Goal: Navigation & Orientation: Find specific page/section

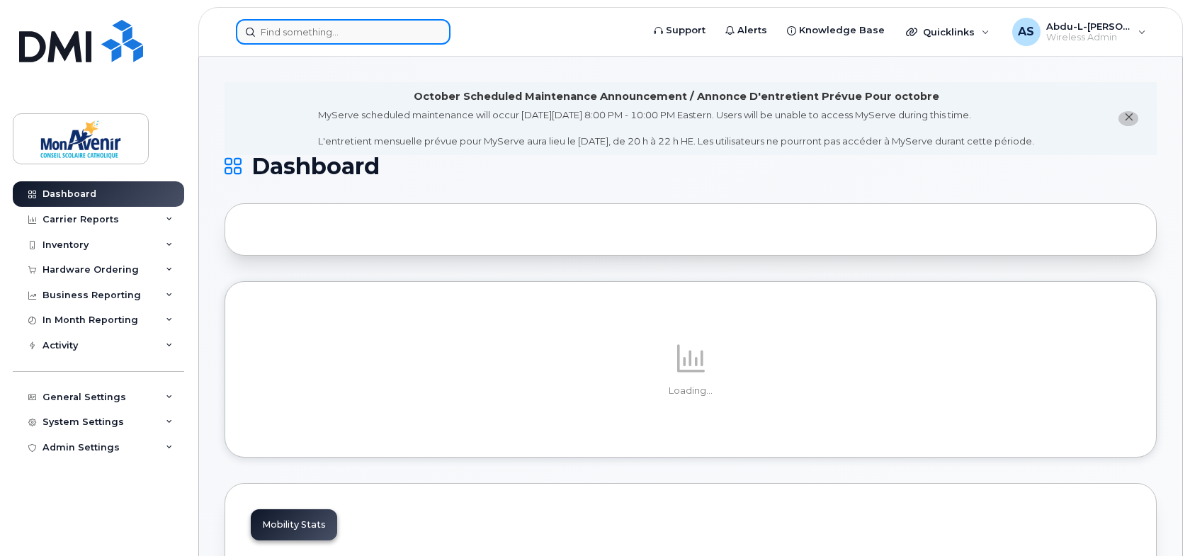
click at [370, 29] on input at bounding box center [343, 32] width 215 height 26
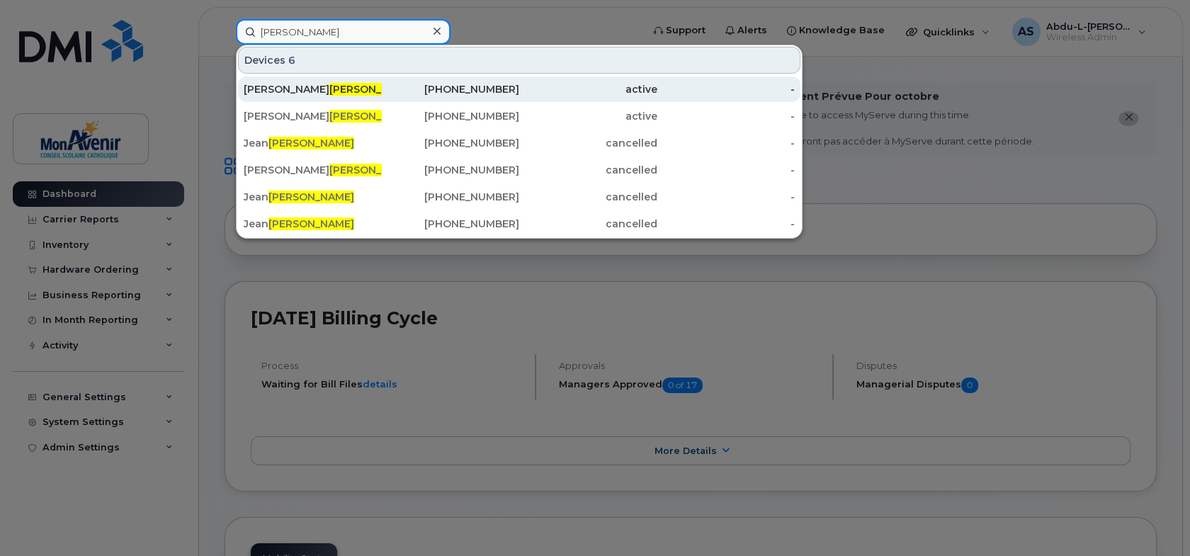
type input "[PERSON_NAME]"
click at [336, 98] on div "Félix Bouchard" at bounding box center [313, 90] width 138 height 26
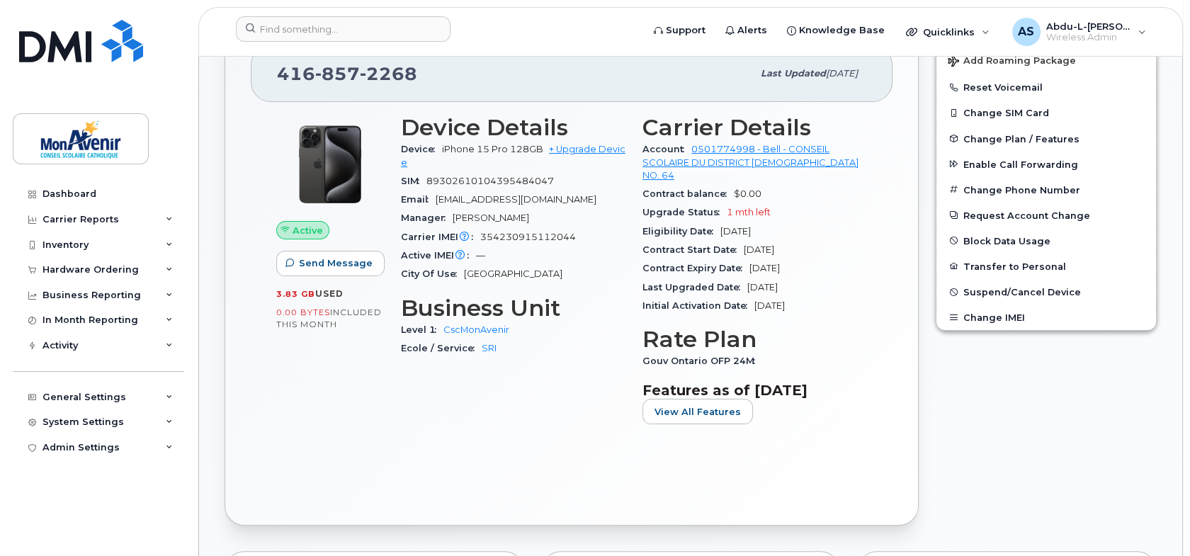
scroll to position [385, 0]
drag, startPoint x: 427, startPoint y: 184, endPoint x: 559, endPoint y: 187, distance: 132.5
click at [559, 187] on div "SIM [TECHNICAL_ID]" at bounding box center [513, 183] width 225 height 18
drag, startPoint x: 481, startPoint y: 235, endPoint x: 597, endPoint y: 255, distance: 117.2
click at [597, 255] on section "Device Details Device iPhone 15 Pro 128GB + Upgrade Device SIM 8930261010439548…" at bounding box center [513, 200] width 225 height 169
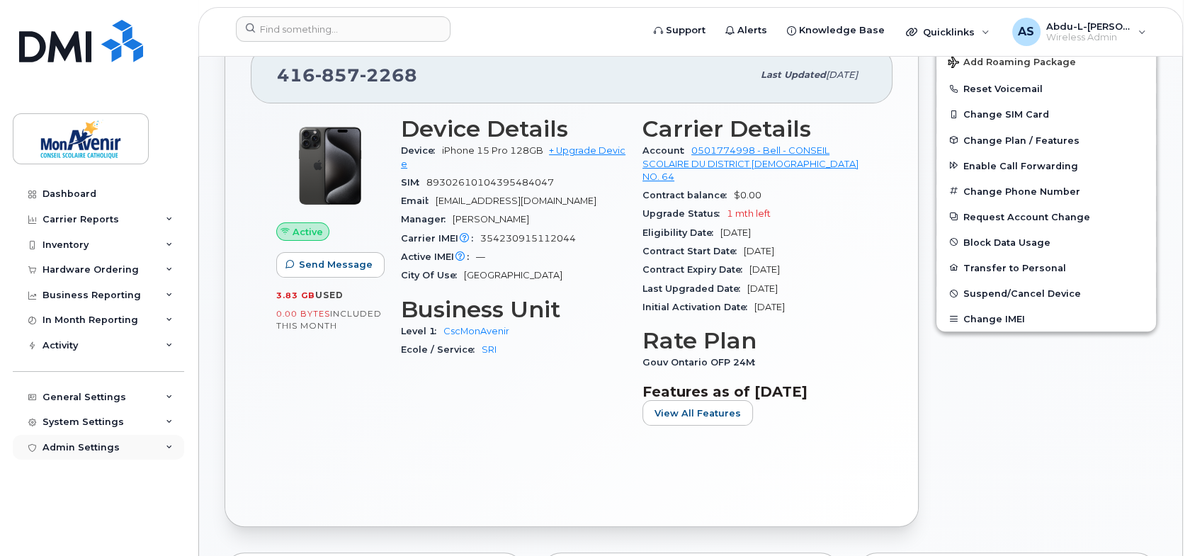
click at [115, 448] on div "Admin Settings" at bounding box center [98, 448] width 171 height 26
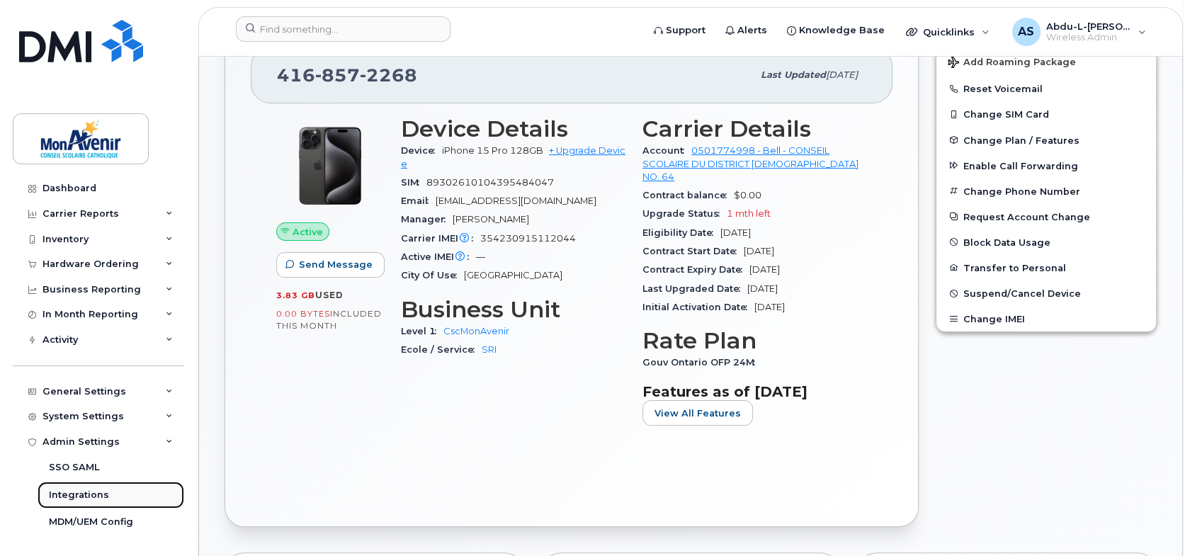
click at [79, 497] on div "Integrations" at bounding box center [79, 495] width 60 height 13
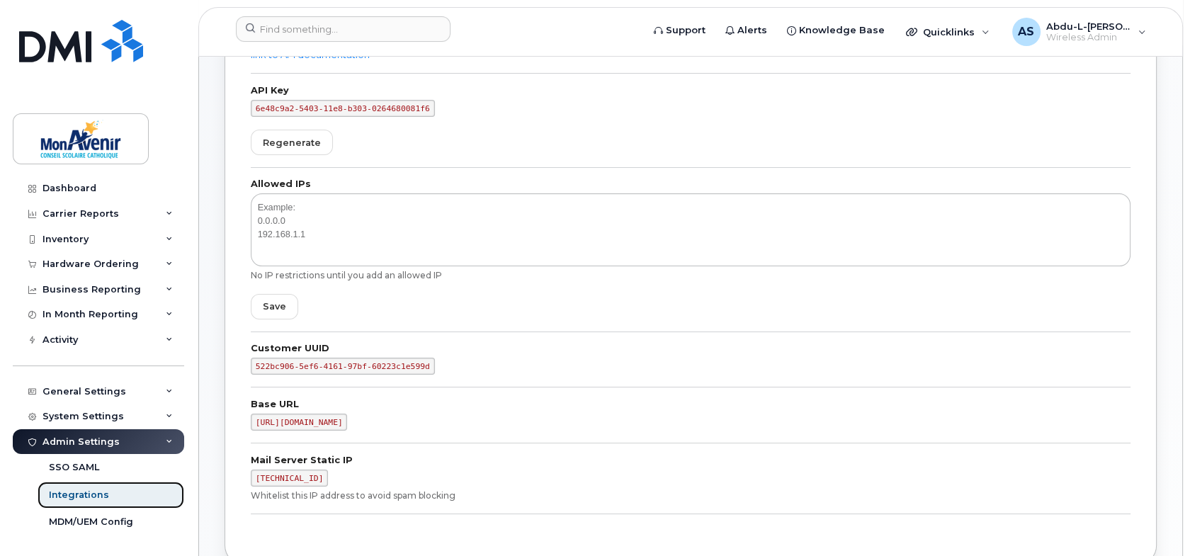
scroll to position [182, 0]
click at [106, 415] on div "System Settings" at bounding box center [83, 416] width 81 height 11
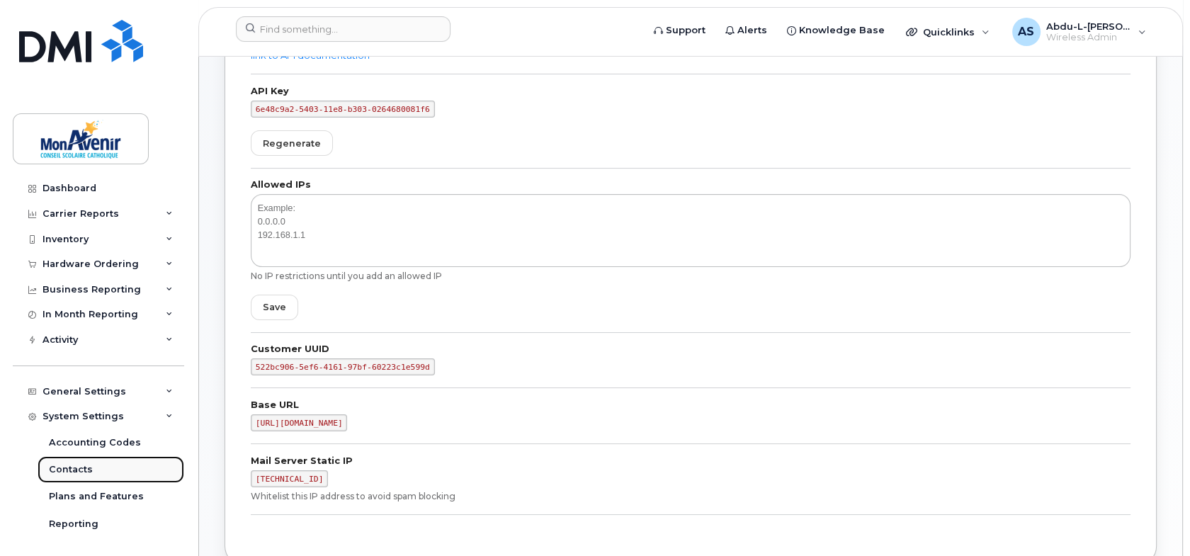
click at [81, 468] on div "Contacts" at bounding box center [71, 469] width 44 height 13
click at [96, 417] on div "System Settings" at bounding box center [83, 416] width 81 height 11
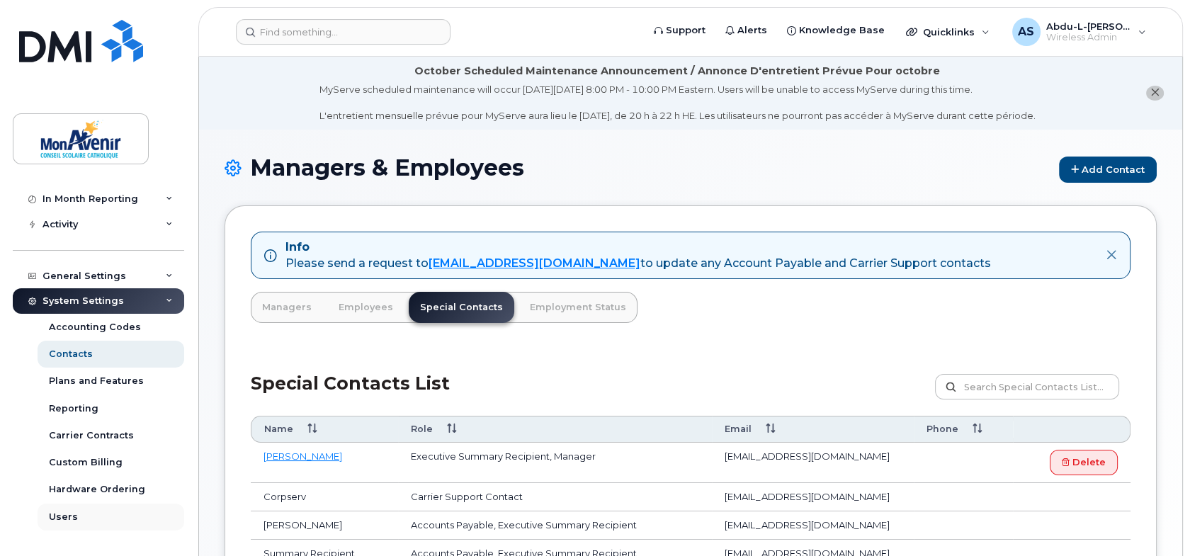
scroll to position [168, 0]
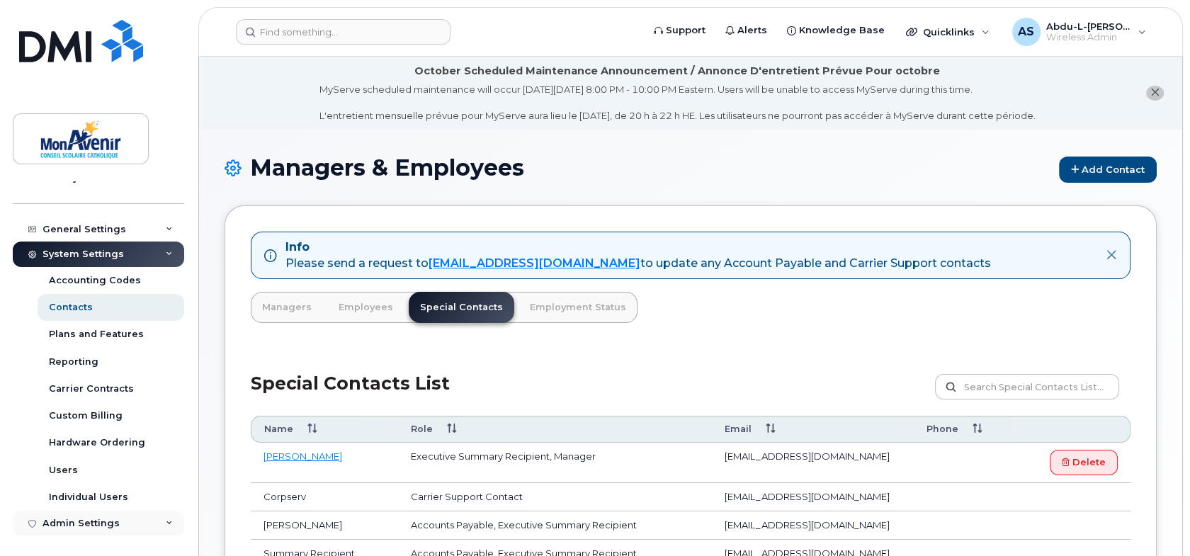
click at [85, 514] on div "Admin Settings" at bounding box center [98, 524] width 171 height 26
click at [162, 517] on div "Admin Settings" at bounding box center [98, 524] width 171 height 26
click at [166, 255] on icon at bounding box center [169, 254] width 7 height 7
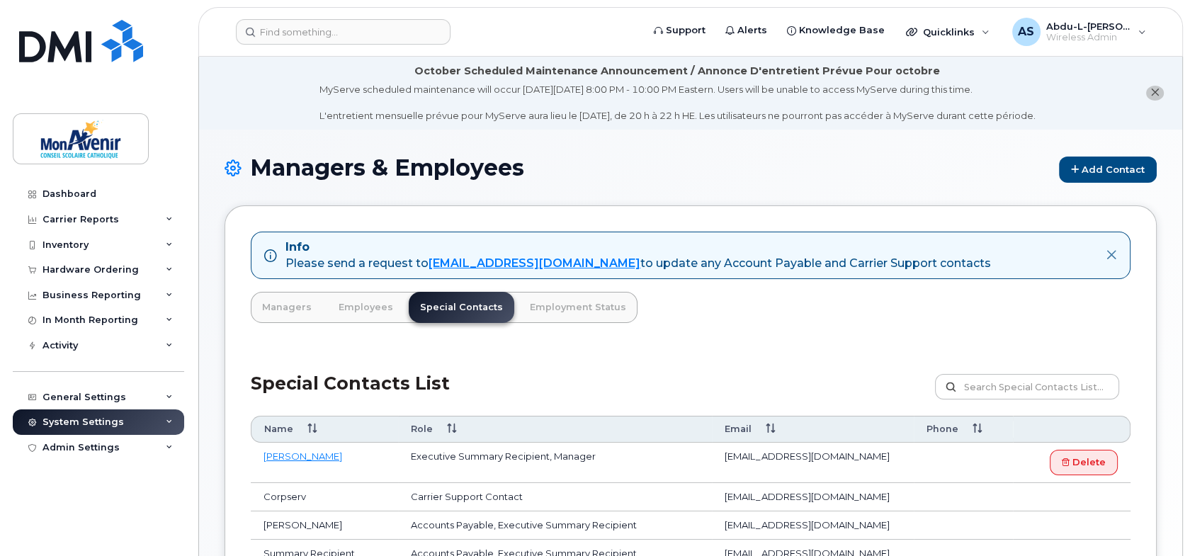
click at [164, 255] on div "Inventory" at bounding box center [98, 245] width 171 height 26
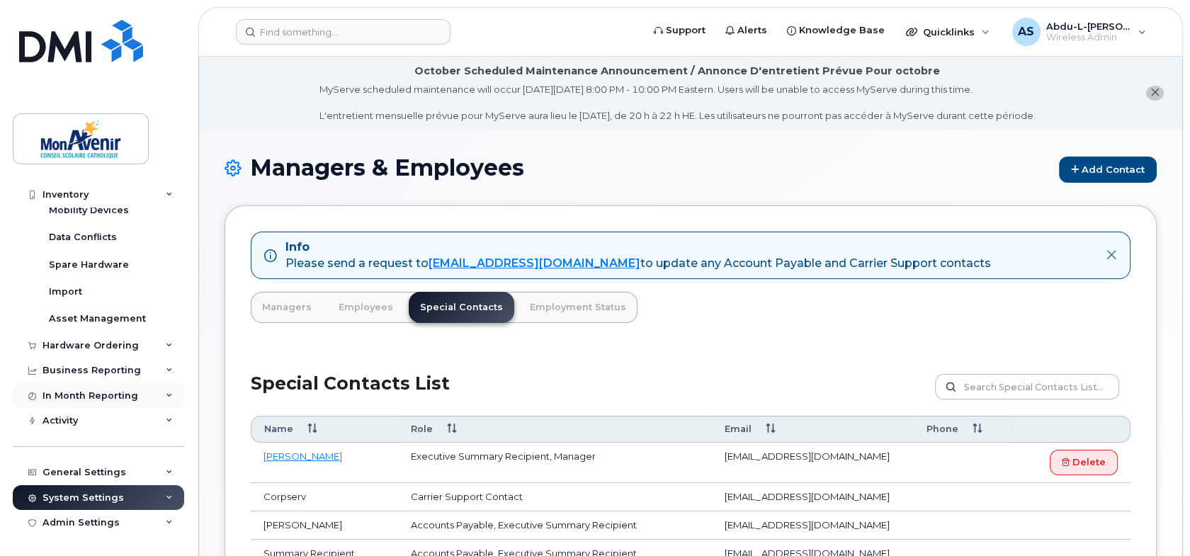
scroll to position [60, 0]
click at [159, 535] on div "Dashboard Carrier Reports Monthly Billing Data Daily Data Pooling Data Behavior…" at bounding box center [96, 278] width 192 height 556
click at [167, 507] on div "System Settings" at bounding box center [98, 498] width 171 height 26
click at [166, 522] on icon at bounding box center [169, 522] width 7 height 7
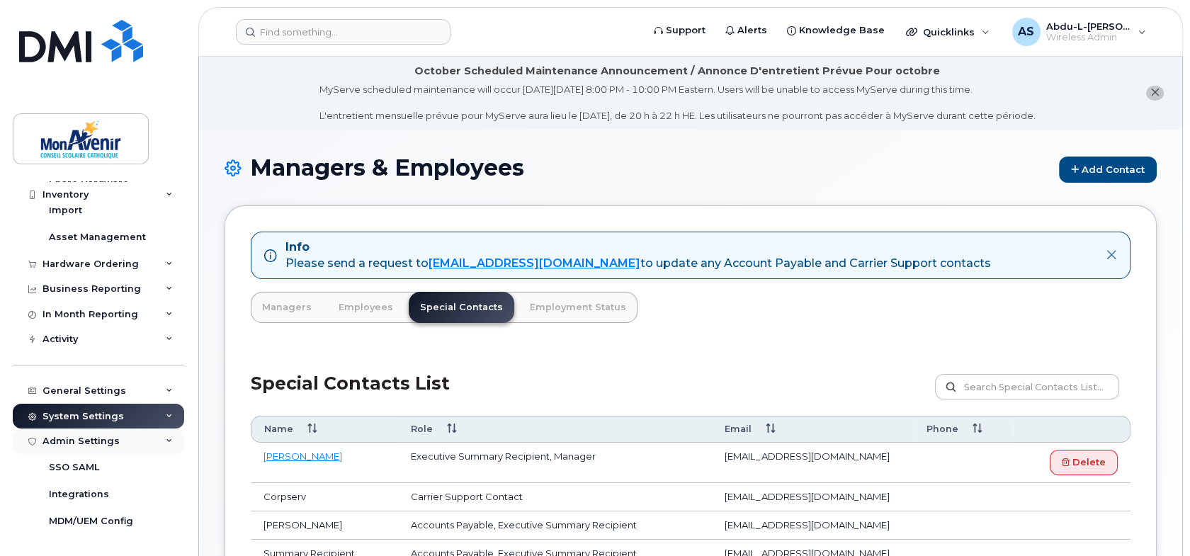
scroll to position [141, 0]
click at [94, 475] on link "SSO SAML" at bounding box center [111, 468] width 147 height 27
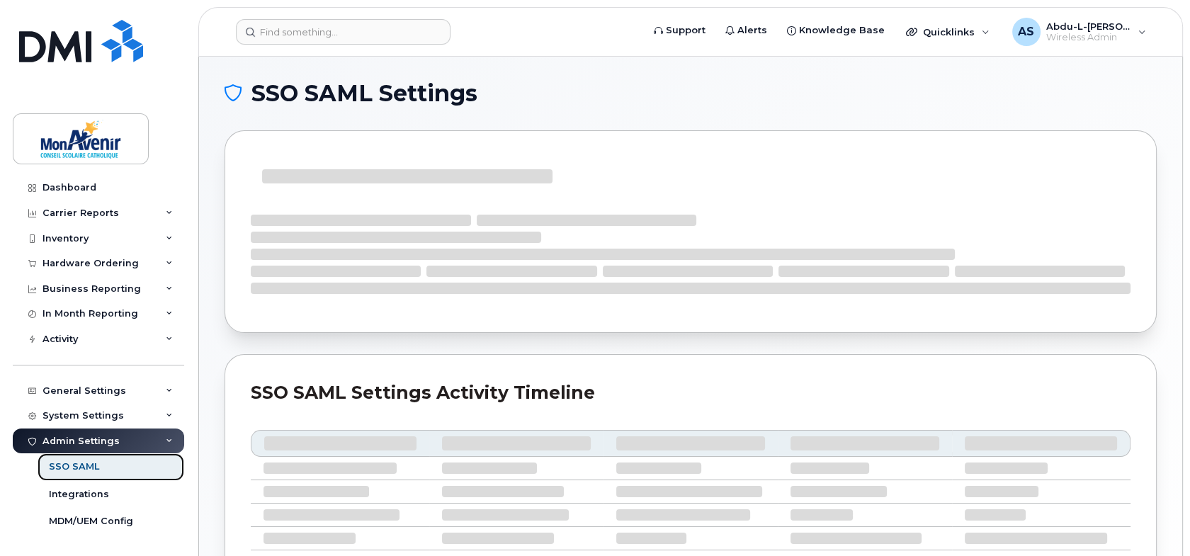
scroll to position [6, 0]
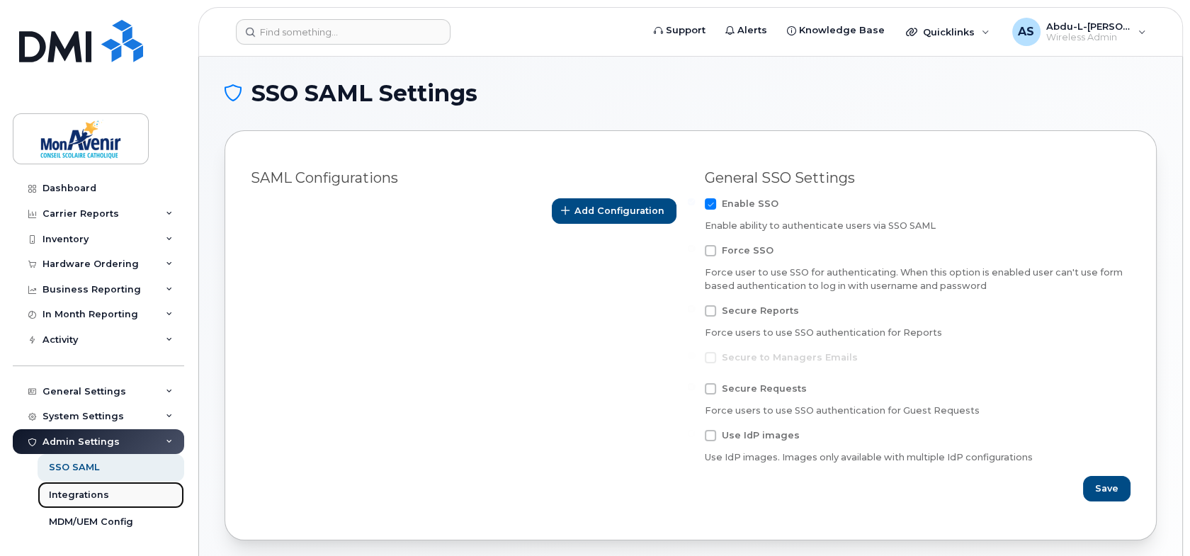
click at [91, 485] on link "Integrations" at bounding box center [111, 495] width 147 height 27
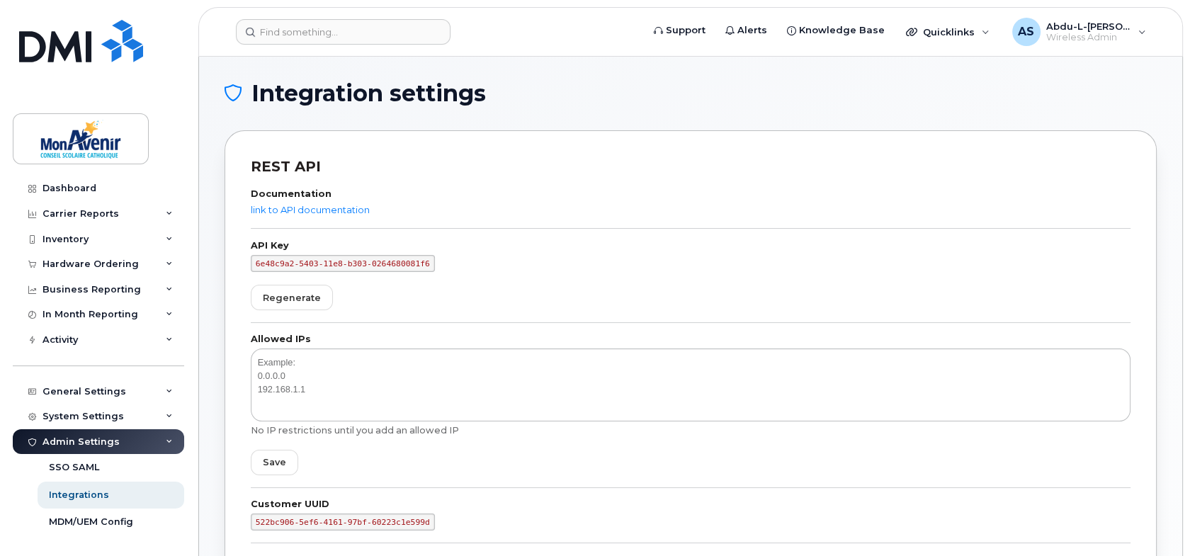
click at [334, 198] on label "Documentation" at bounding box center [691, 194] width 880 height 9
click at [329, 204] on link "link to API documentation" at bounding box center [310, 209] width 119 height 11
